Goal: Transaction & Acquisition: Purchase product/service

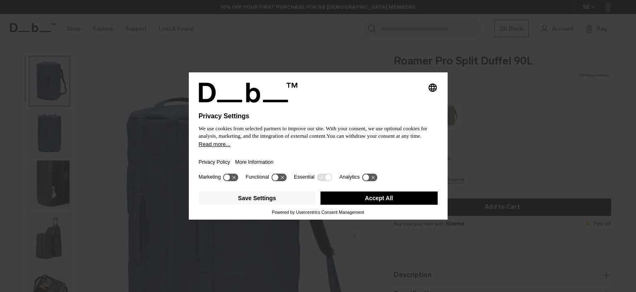
click at [388, 197] on button "Accept All" at bounding box center [379, 198] width 117 height 13
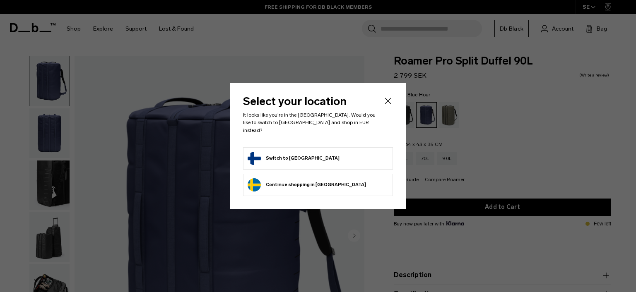
click at [311, 154] on form "Switch to Finland" at bounding box center [318, 158] width 141 height 13
click at [275, 155] on button "Switch to Finland" at bounding box center [294, 158] width 92 height 13
click at [389, 104] on icon "Close" at bounding box center [388, 101] width 10 height 10
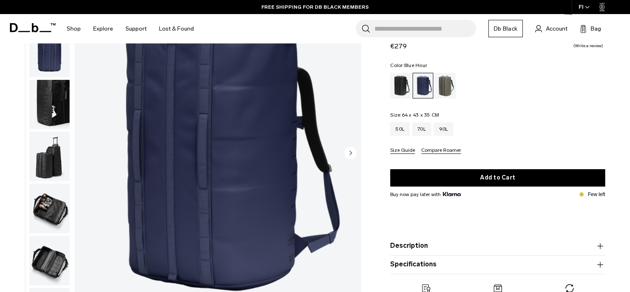
scroll to position [83, 0]
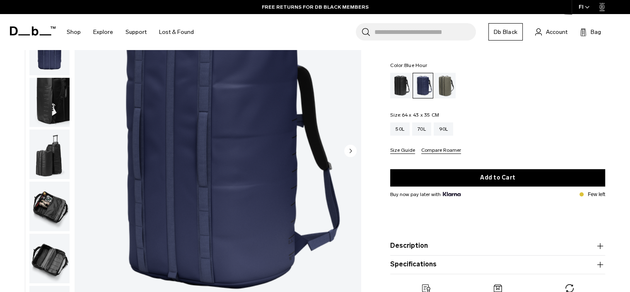
click at [350, 153] on circle "Next slide" at bounding box center [350, 151] width 12 height 12
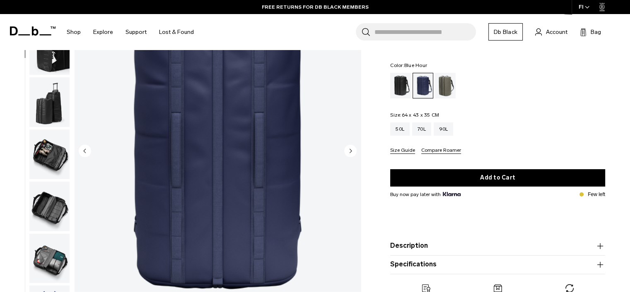
click at [350, 153] on circle "Next slide" at bounding box center [350, 151] width 12 height 12
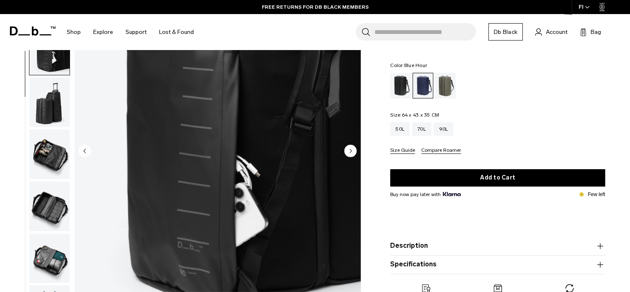
scroll to position [104, 0]
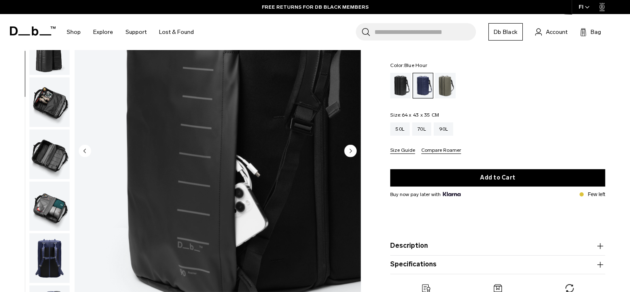
click at [350, 153] on circle "Next slide" at bounding box center [350, 151] width 12 height 12
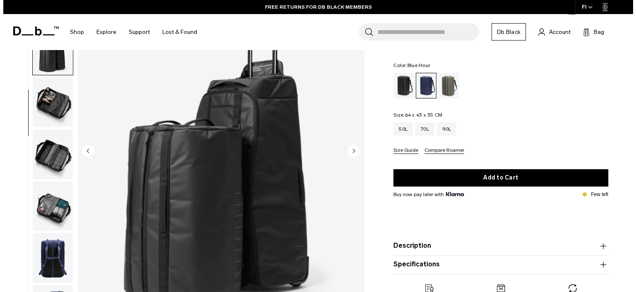
scroll to position [110, 0]
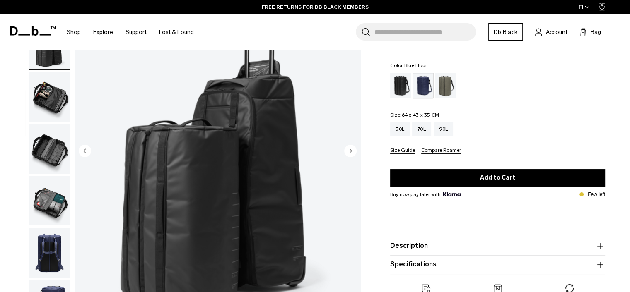
click at [350, 153] on circle "Next slide" at bounding box center [350, 151] width 12 height 12
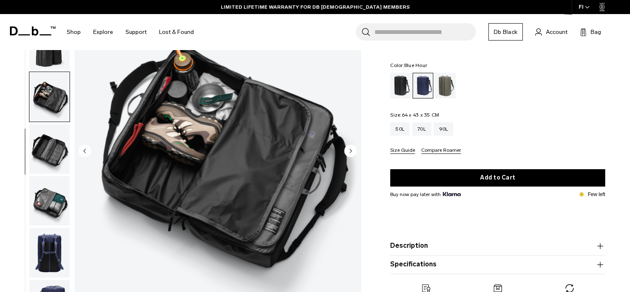
click at [350, 153] on circle "Next slide" at bounding box center [350, 151] width 12 height 12
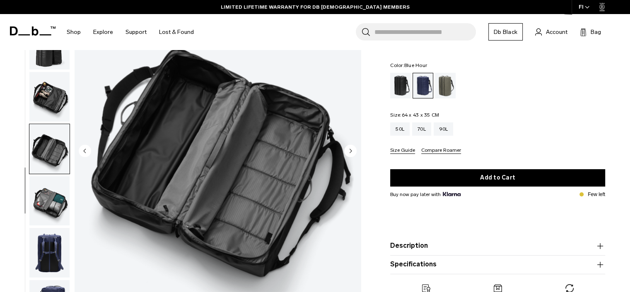
click at [350, 153] on circle "Next slide" at bounding box center [350, 151] width 12 height 12
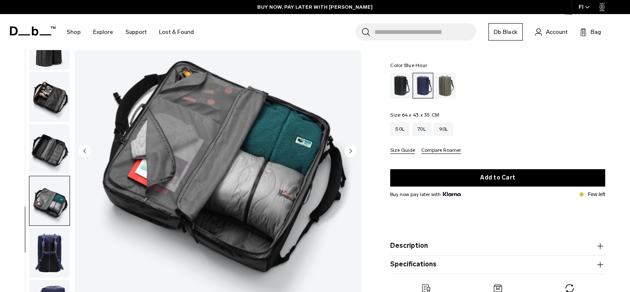
click at [350, 153] on circle "Next slide" at bounding box center [350, 151] width 12 height 12
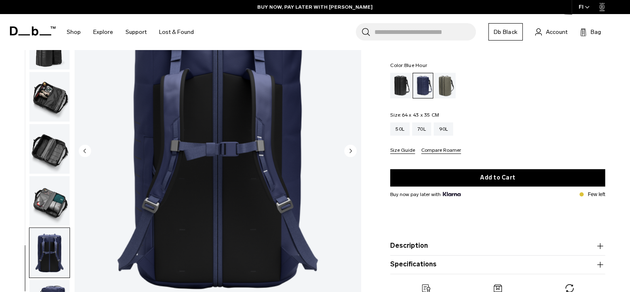
click at [350, 153] on circle "Next slide" at bounding box center [350, 151] width 12 height 12
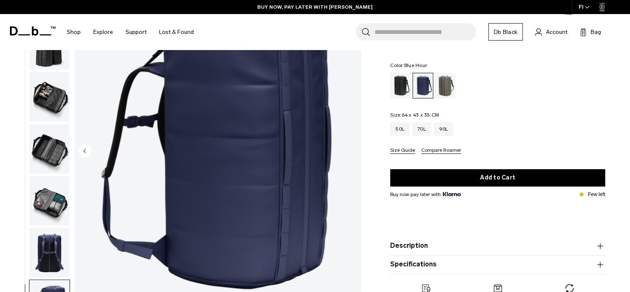
click at [350, 153] on img "9 / 9" at bounding box center [218, 151] width 286 height 357
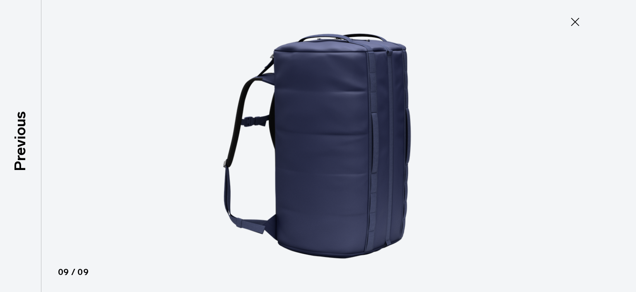
scroll to position [105, 0]
